Goal: Task Accomplishment & Management: Complete application form

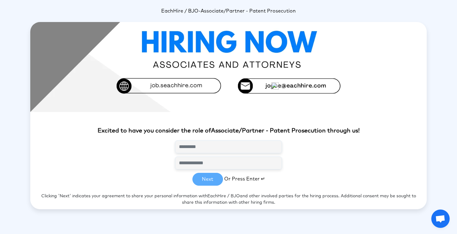
scroll to position [22, 0]
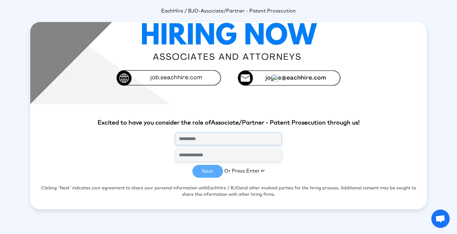
click at [205, 140] on input "text" at bounding box center [228, 138] width 107 height 13
type input "**********"
click at [207, 173] on button "Next" at bounding box center [207, 171] width 31 height 13
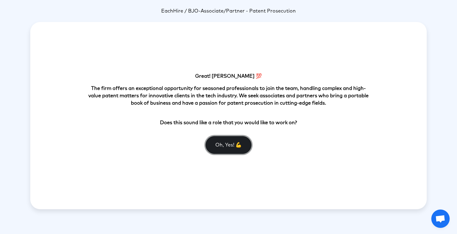
click at [224, 142] on button "Oh, Yes! 💪" at bounding box center [228, 145] width 46 height 18
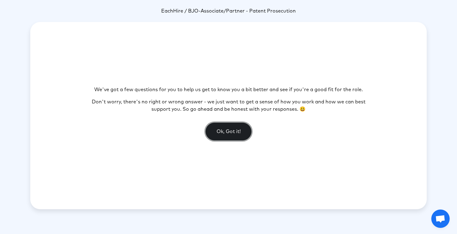
click at [227, 134] on button "Ok, Got it!" at bounding box center [228, 132] width 46 height 18
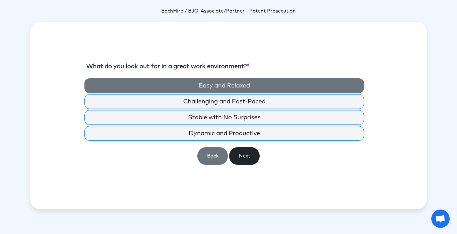
click at [227, 88] on label "Easy and Relaxed" at bounding box center [223, 85] width 279 height 15
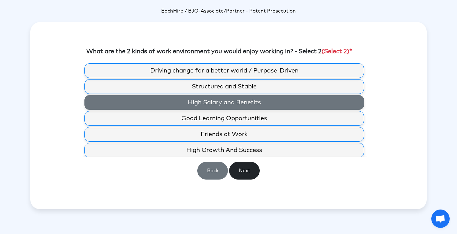
click at [229, 102] on label "High Salary and Benefits" at bounding box center [223, 102] width 279 height 15
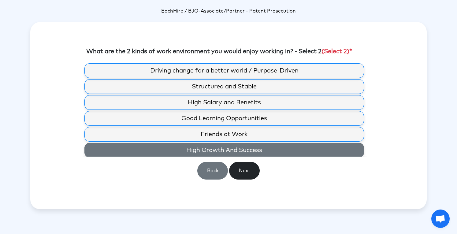
click at [229, 148] on label "High Growth And Success" at bounding box center [223, 150] width 279 height 15
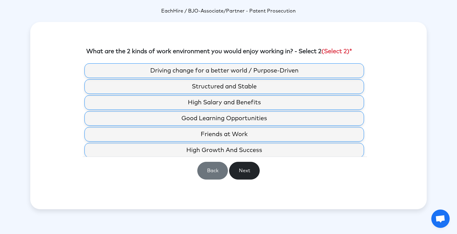
click at [245, 182] on div "Driving change for a better world / Purpose-Driven Structured and Stable High S…" at bounding box center [228, 123] width 284 height 121
click at [245, 160] on div "Driving change for a better world / Purpose-Driven Structured and Stable High S…" at bounding box center [228, 123] width 284 height 121
click at [245, 165] on button "Next" at bounding box center [244, 171] width 31 height 18
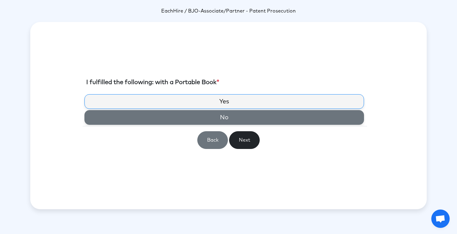
click at [227, 121] on label "No" at bounding box center [223, 117] width 279 height 15
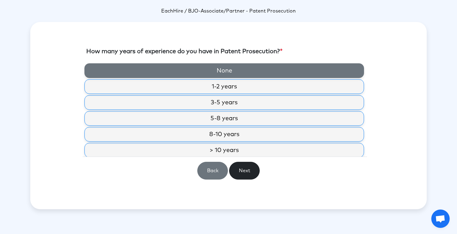
click at [232, 65] on label "None" at bounding box center [223, 70] width 279 height 15
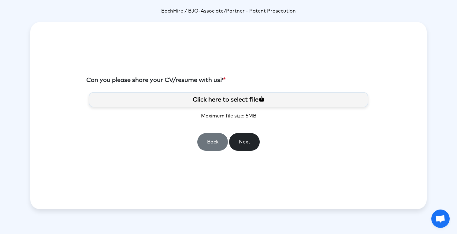
click at [236, 104] on label "Click here to select file" at bounding box center [228, 99] width 279 height 15
click at [0, 0] on input "Click here to select file" at bounding box center [0, 0] width 0 height 0
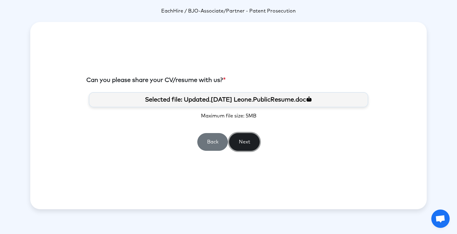
click at [237, 140] on button "Next" at bounding box center [244, 142] width 31 height 18
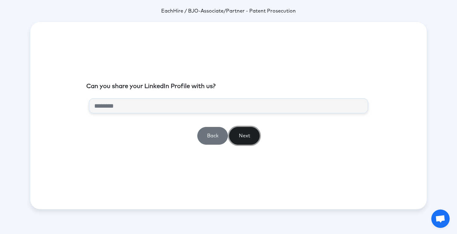
click at [240, 131] on button "Next" at bounding box center [244, 136] width 31 height 18
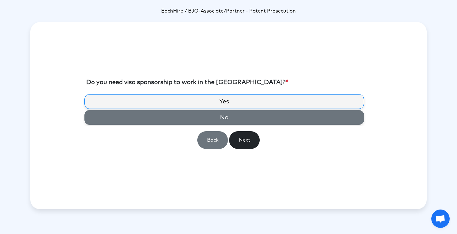
click at [238, 116] on label "No" at bounding box center [223, 117] width 279 height 15
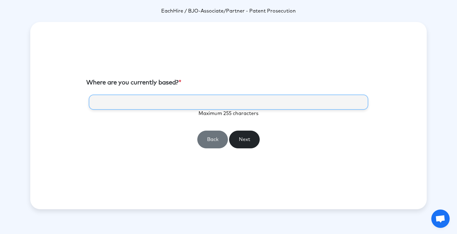
click at [223, 104] on input "text" at bounding box center [228, 101] width 279 height 15
type input "*******"
click at [240, 139] on button "Next" at bounding box center [244, 140] width 31 height 18
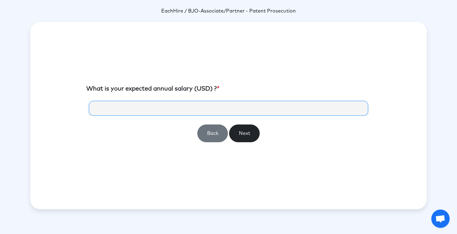
click at [213, 105] on input "number" at bounding box center [228, 108] width 279 height 15
type input "******"
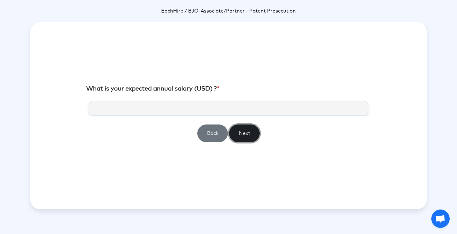
click at [251, 137] on button "Next" at bounding box center [244, 133] width 31 height 18
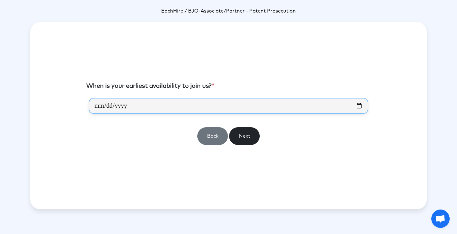
click at [359, 104] on input "date" at bounding box center [228, 106] width 279 height 16
type input "**********"
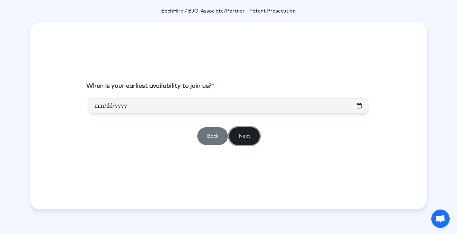
click at [247, 136] on button "Next" at bounding box center [244, 136] width 31 height 18
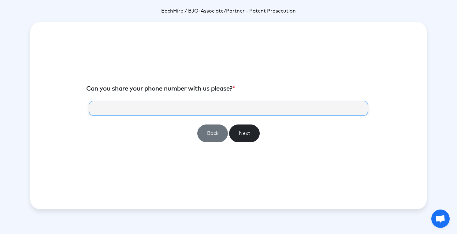
click at [258, 105] on input "tel" at bounding box center [228, 108] width 279 height 15
type input "*"
click at [258, 105] on input "**********" at bounding box center [228, 108] width 279 height 15
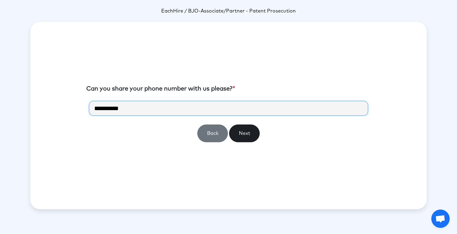
type input "**********"
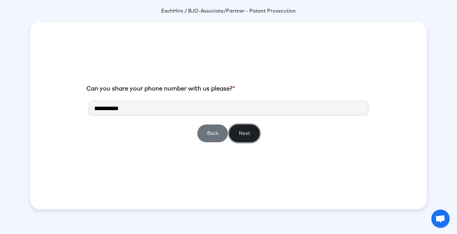
click at [249, 129] on button "Next" at bounding box center [244, 133] width 31 height 18
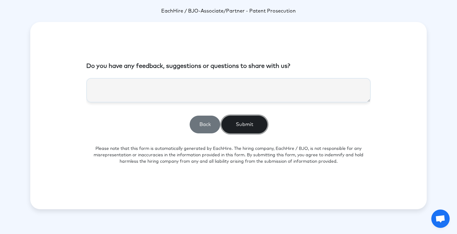
click at [249, 129] on button "Submit" at bounding box center [244, 125] width 46 height 18
